Goal: Check status: Check status

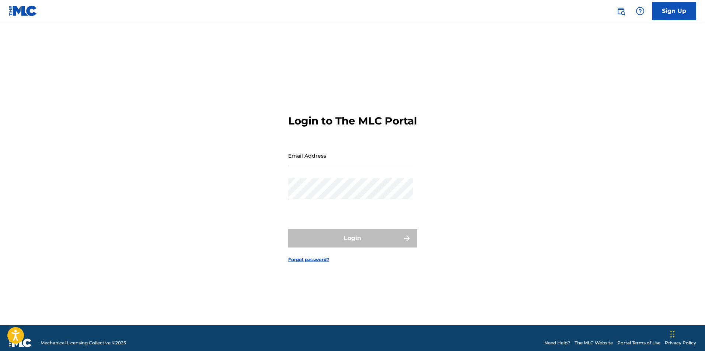
click at [325, 164] on input "Email Address" at bounding box center [350, 155] width 125 height 21
type input "[EMAIL_ADDRESS][DOMAIN_NAME]"
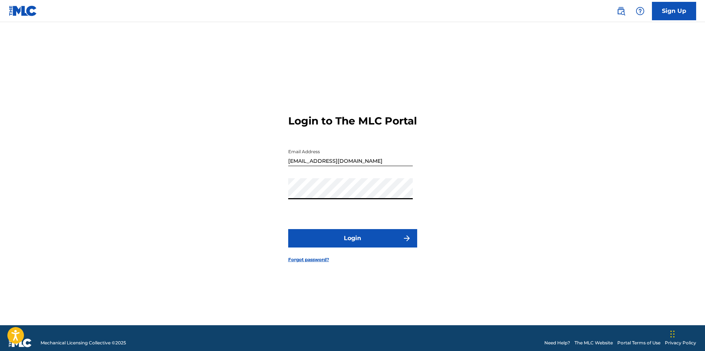
click at [342, 247] on button "Login" at bounding box center [352, 238] width 129 height 18
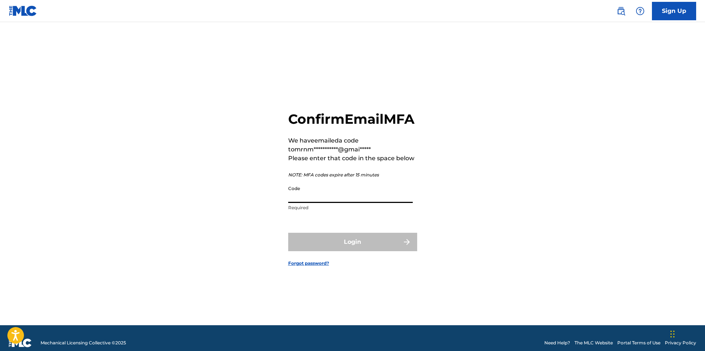
click at [332, 203] on input "Code" at bounding box center [350, 192] width 125 height 21
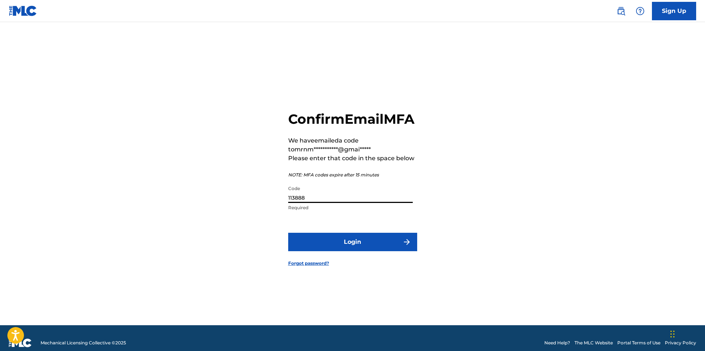
type input "113888"
click at [348, 252] on button "Login" at bounding box center [352, 242] width 129 height 18
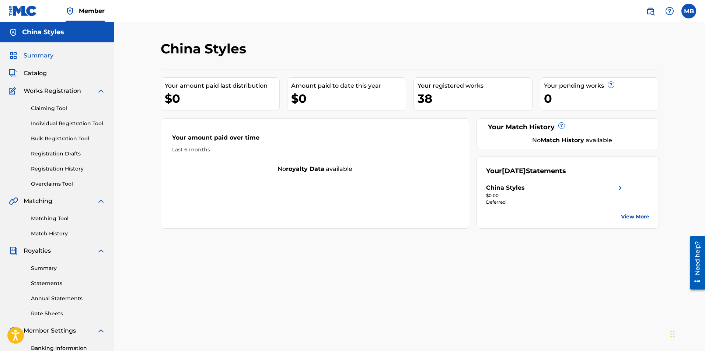
click at [544, 193] on div "$0.00" at bounding box center [555, 196] width 139 height 7
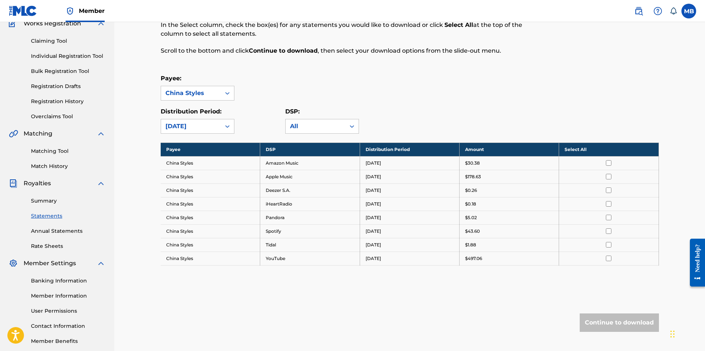
scroll to position [74, 0]
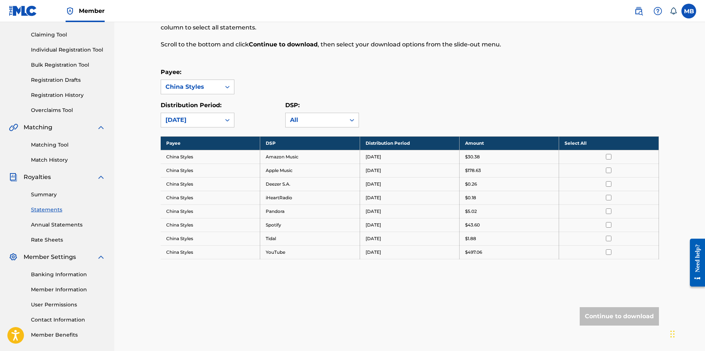
click at [610, 155] on input "checkbox" at bounding box center [609, 157] width 6 height 6
click at [610, 173] on input "checkbox" at bounding box center [609, 171] width 6 height 6
click at [609, 183] on input "checkbox" at bounding box center [609, 184] width 6 height 6
click at [606, 199] on input "checkbox" at bounding box center [609, 198] width 6 height 6
click at [607, 211] on input "checkbox" at bounding box center [609, 212] width 6 height 6
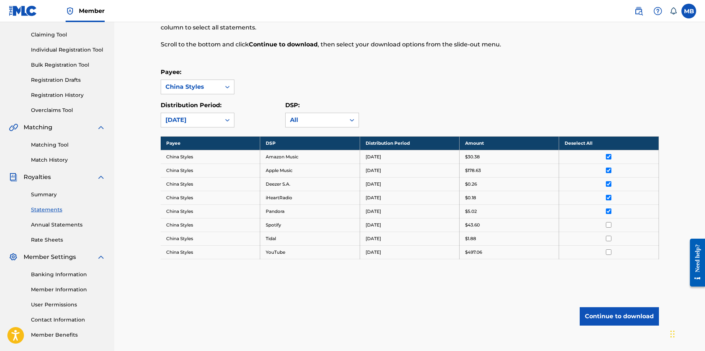
click at [40, 195] on link "Summary" at bounding box center [68, 195] width 74 height 8
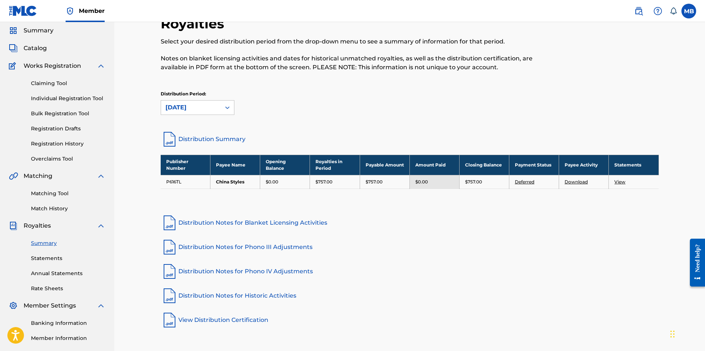
scroll to position [37, 0]
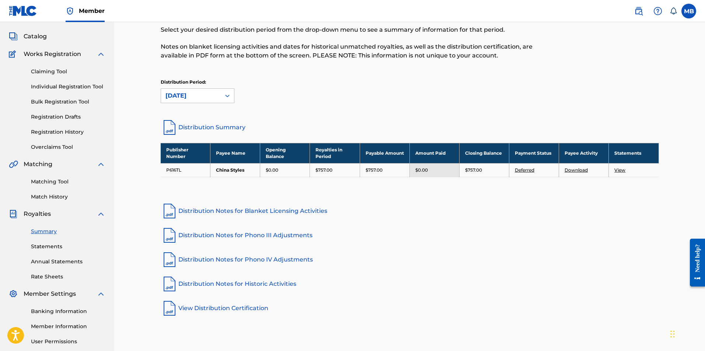
click at [243, 214] on link "Distribution Notes for Blanket Licensing Activities" at bounding box center [410, 211] width 499 height 18
click at [214, 236] on link "Distribution Notes for Phono III Adjustments" at bounding box center [410, 236] width 499 height 18
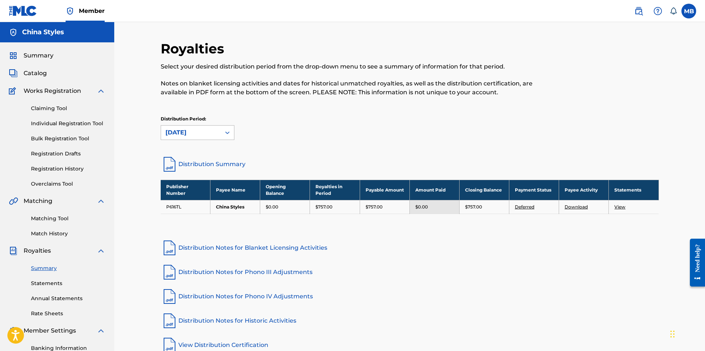
click at [212, 132] on div "September 2025" at bounding box center [191, 132] width 51 height 9
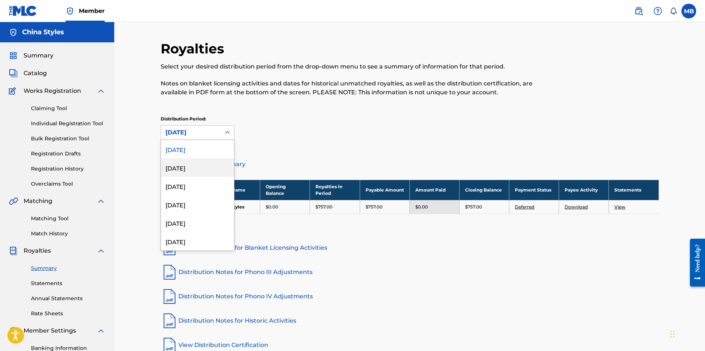
click at [208, 162] on div "August 2025" at bounding box center [197, 168] width 73 height 18
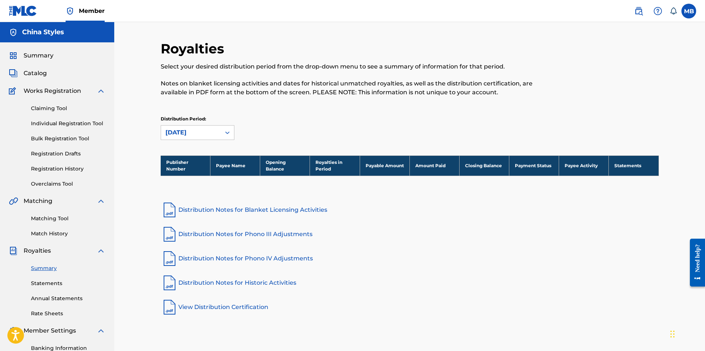
click at [212, 130] on div "August 2025" at bounding box center [191, 132] width 51 height 9
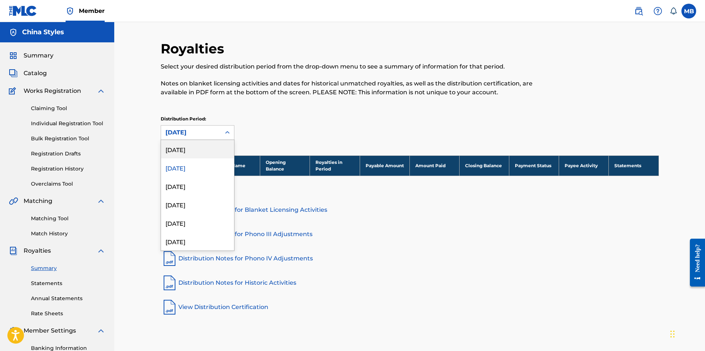
click at [208, 147] on div "September 2025" at bounding box center [197, 149] width 73 height 18
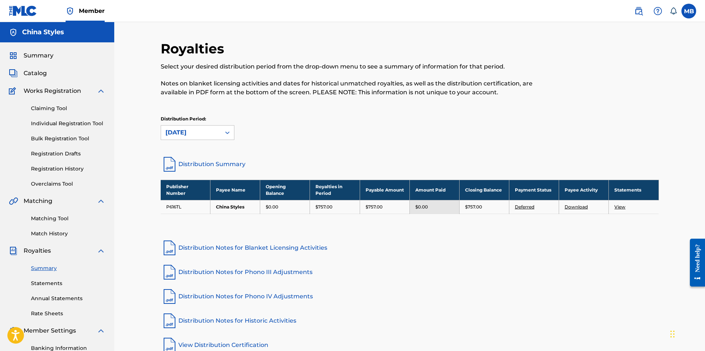
click at [531, 208] on link "Deferred" at bounding box center [525, 207] width 20 height 6
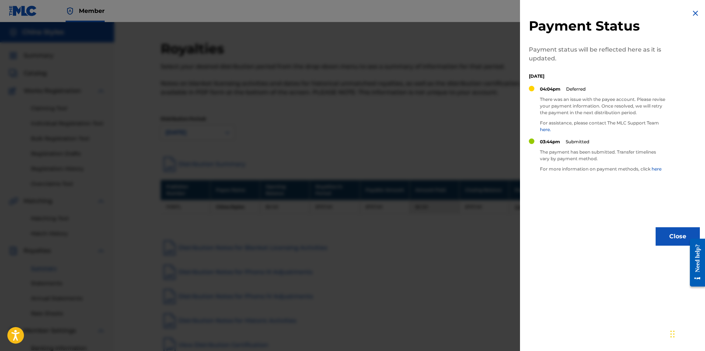
click at [656, 170] on link "here" at bounding box center [657, 169] width 10 height 6
click at [667, 235] on button "Close" at bounding box center [678, 237] width 44 height 18
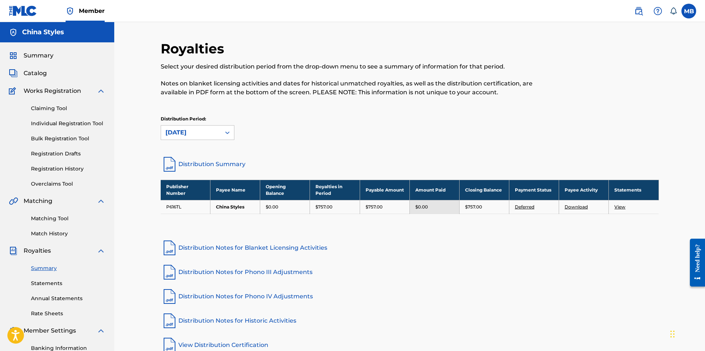
click at [618, 207] on link "View" at bounding box center [620, 207] width 11 height 6
